Goal: Find specific page/section: Find specific page/section

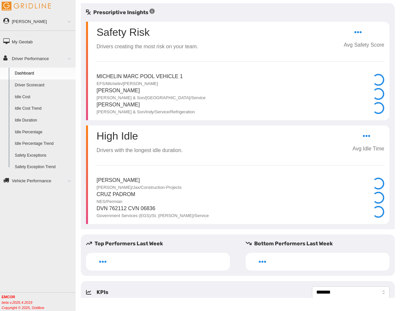
select select "**********"
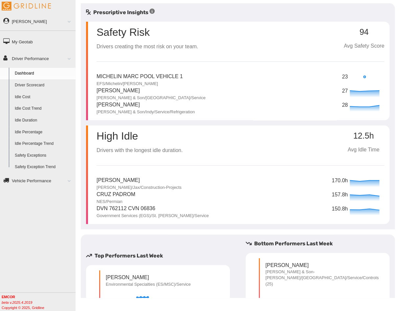
click at [31, 87] on link "Driver Scorecard" at bounding box center [44, 85] width 64 height 12
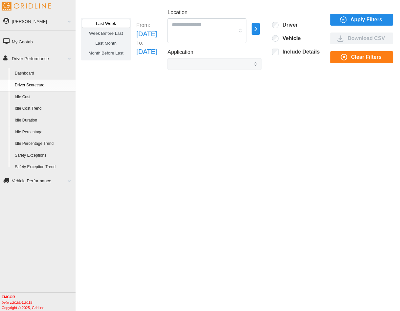
click at [381, 20] on span "Apply Filters" at bounding box center [366, 19] width 32 height 11
